Goal: Find specific page/section: Find specific page/section

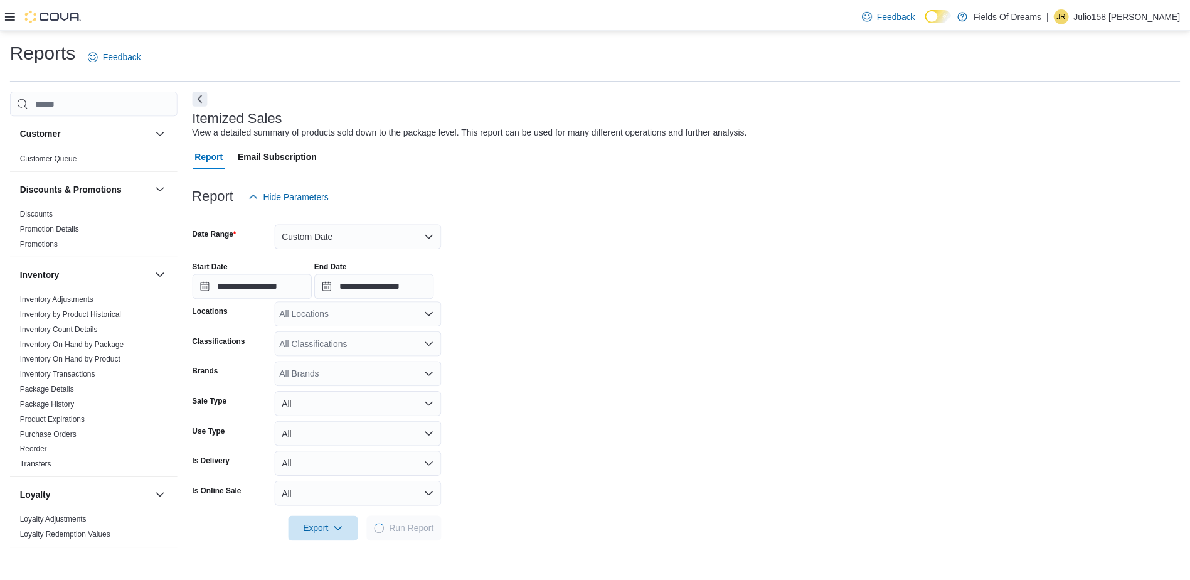
scroll to position [502, 0]
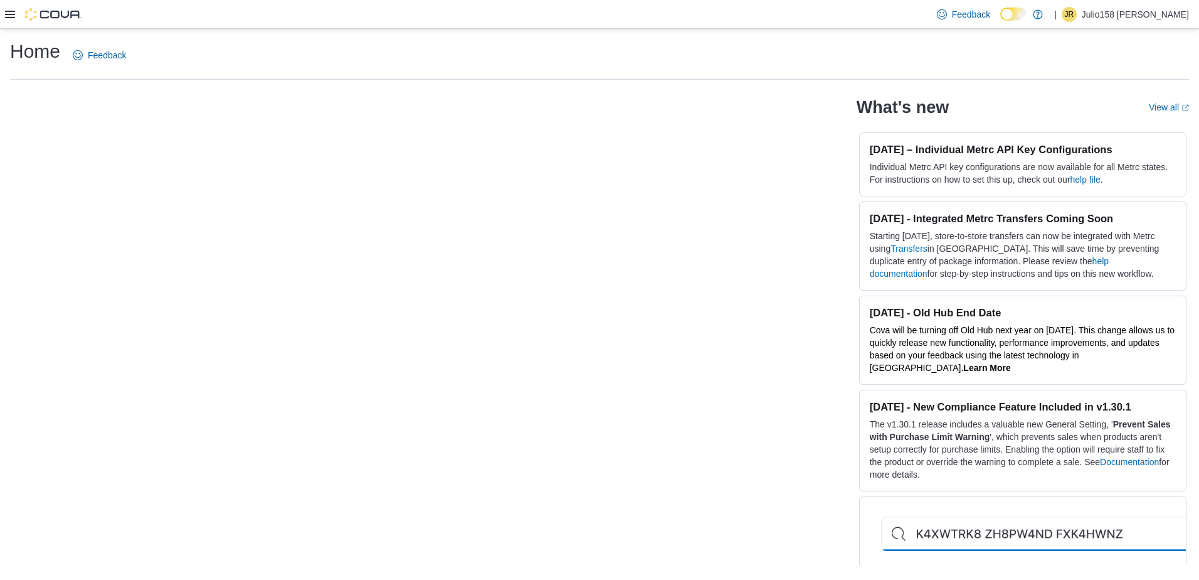
click at [10, 15] on icon at bounding box center [10, 14] width 10 height 10
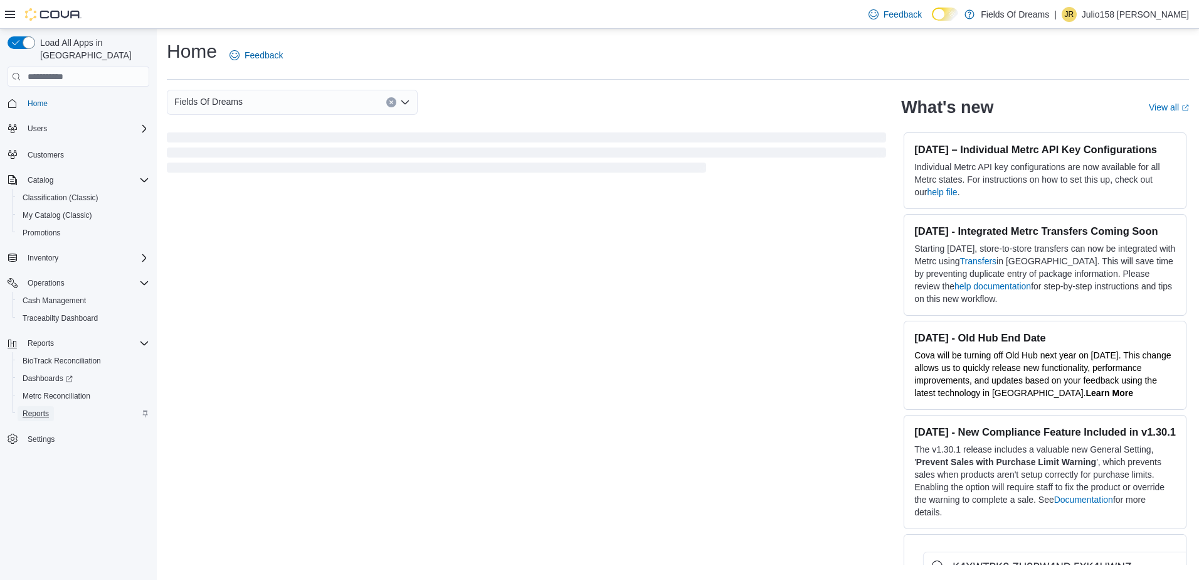
click at [43, 408] on span "Reports" at bounding box center [36, 413] width 26 height 10
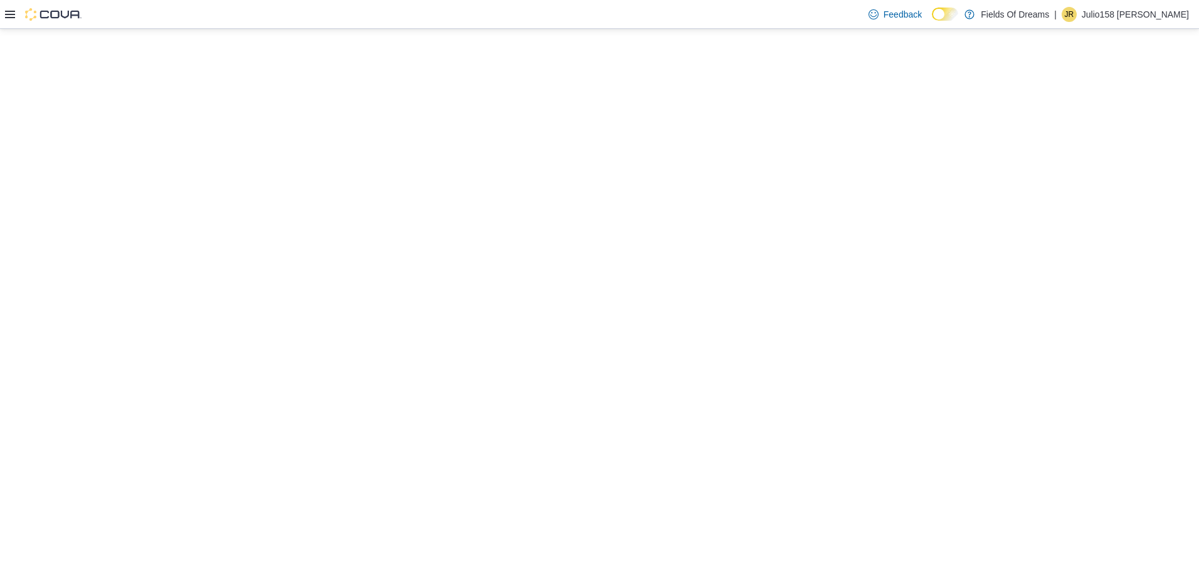
select select "**********"
